Goal: Transaction & Acquisition: Subscribe to service/newsletter

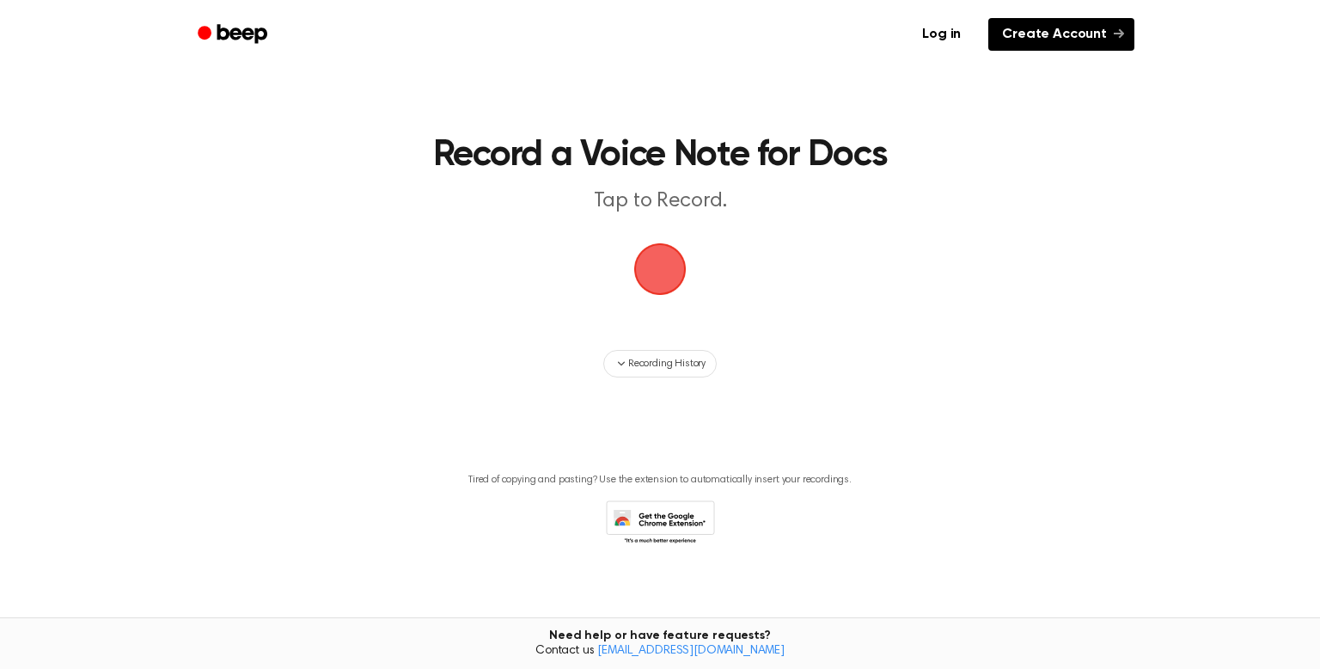
click at [1007, 28] on link "Create Account" at bounding box center [1062, 34] width 146 height 33
click at [933, 26] on link "Log in" at bounding box center [941, 35] width 73 height 40
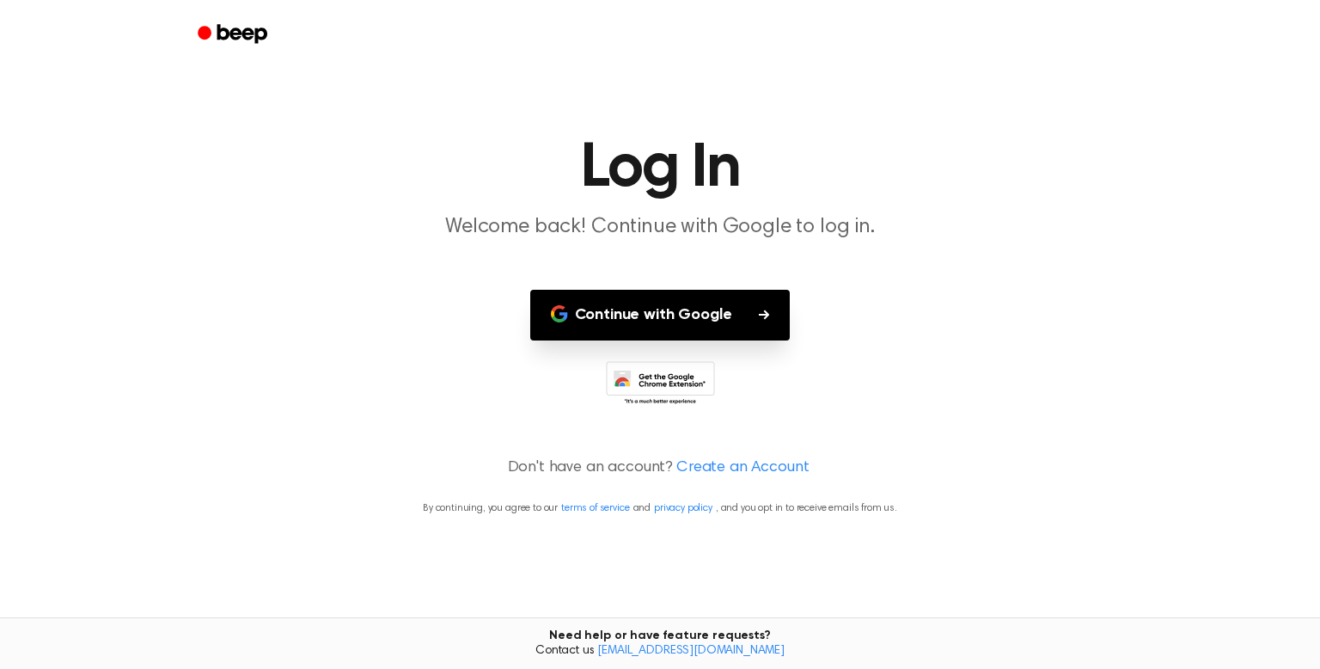
click at [732, 305] on button "Continue with Google" at bounding box center [660, 315] width 260 height 51
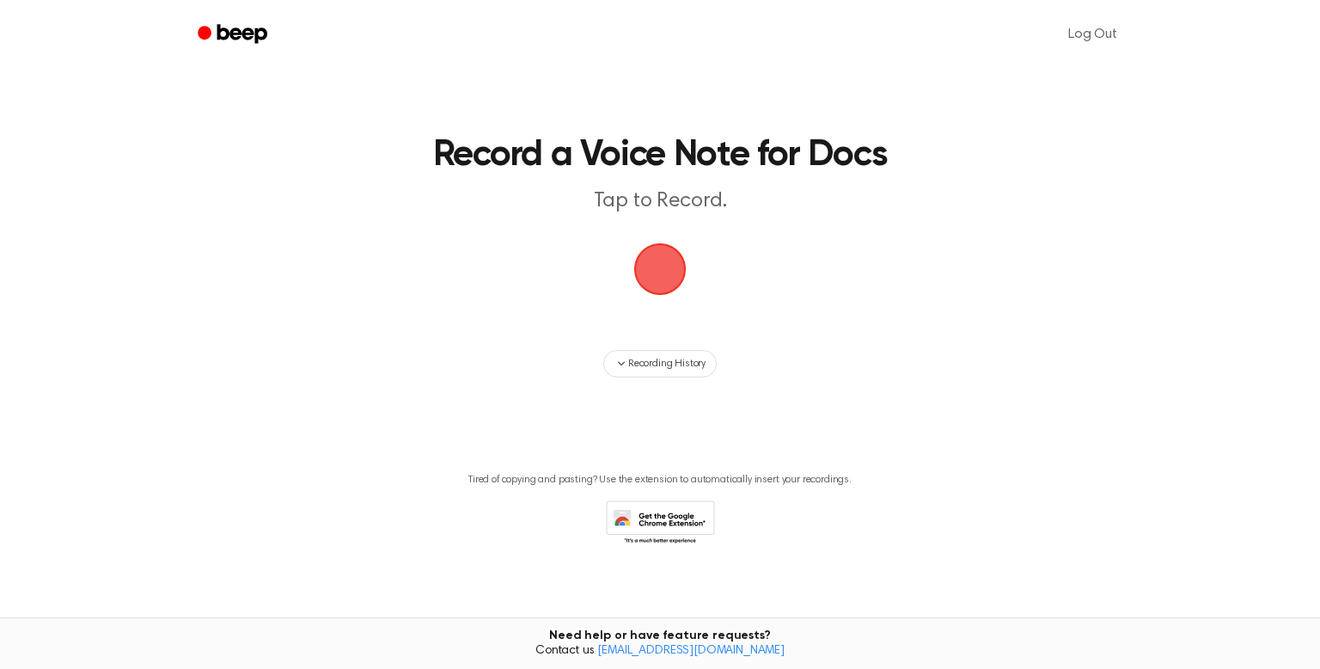
click at [682, 286] on span "button" at bounding box center [660, 269] width 48 height 48
